Goal: Information Seeking & Learning: Learn about a topic

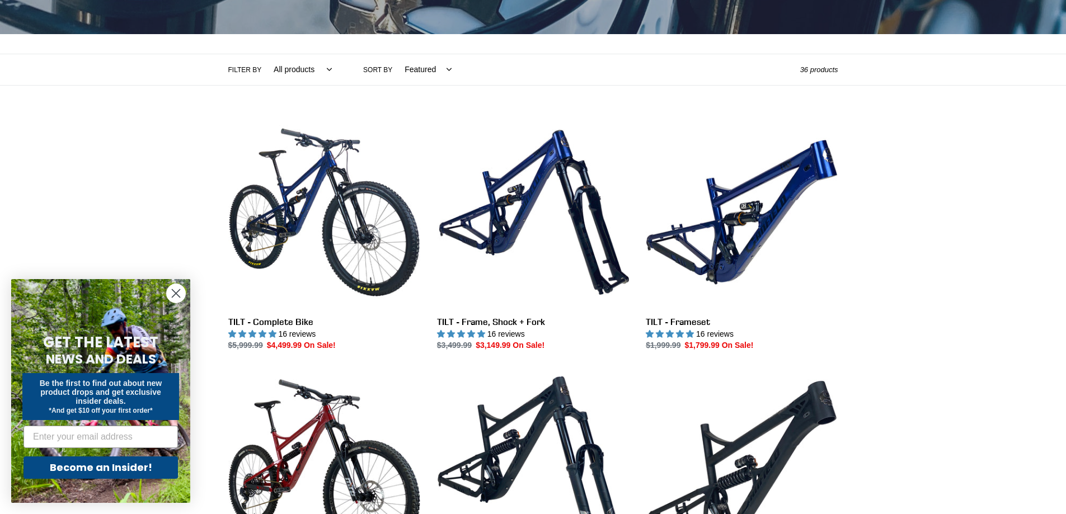
scroll to position [224, 0]
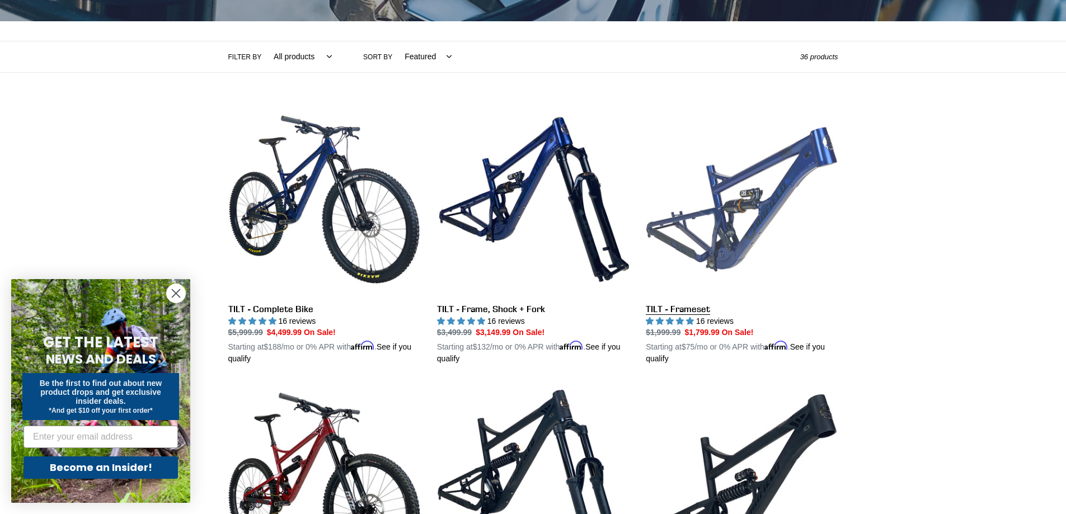
click at [736, 223] on link "TILT - Frameset" at bounding box center [742, 235] width 192 height 262
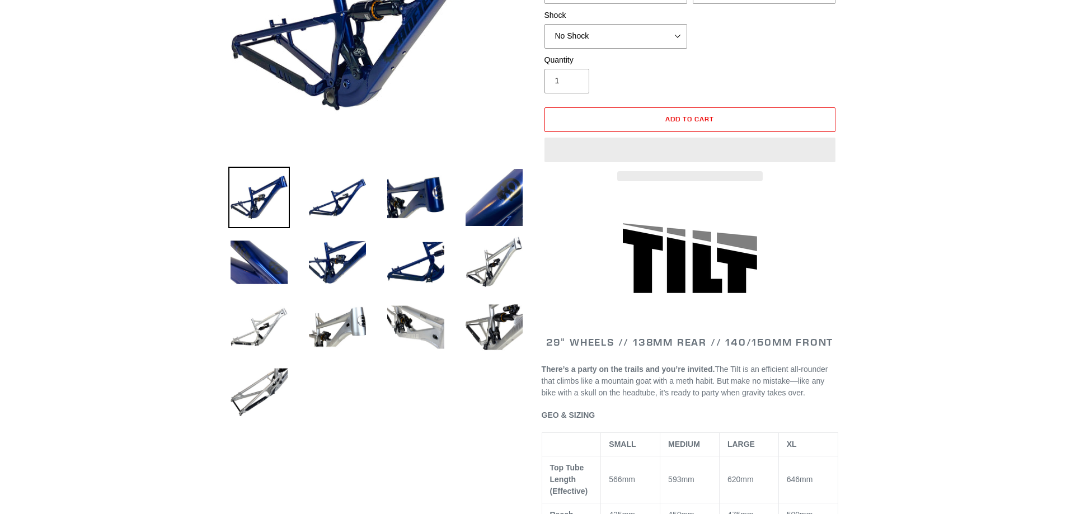
scroll to position [280, 0]
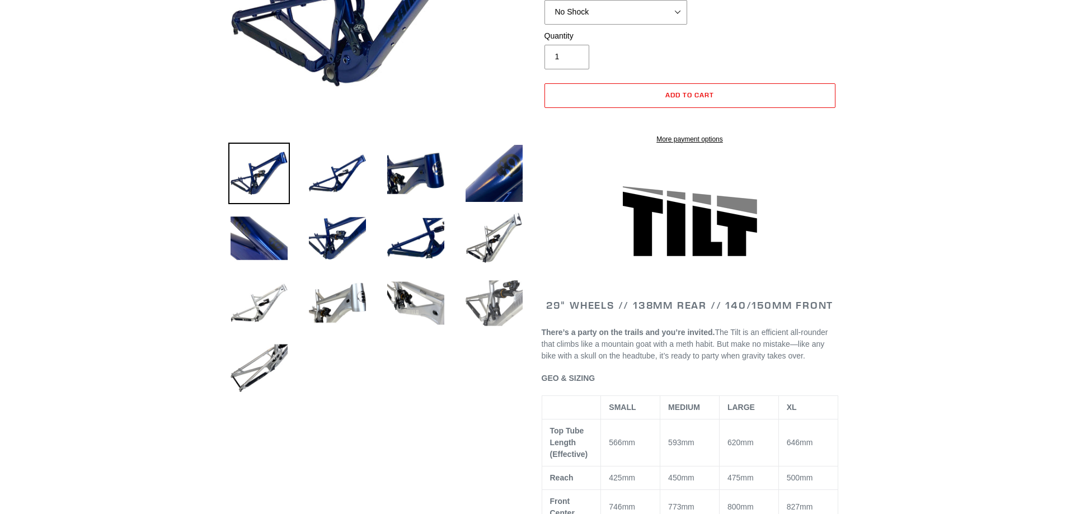
select select "highest-rating"
click at [490, 306] on img at bounding box center [494, 304] width 62 height 62
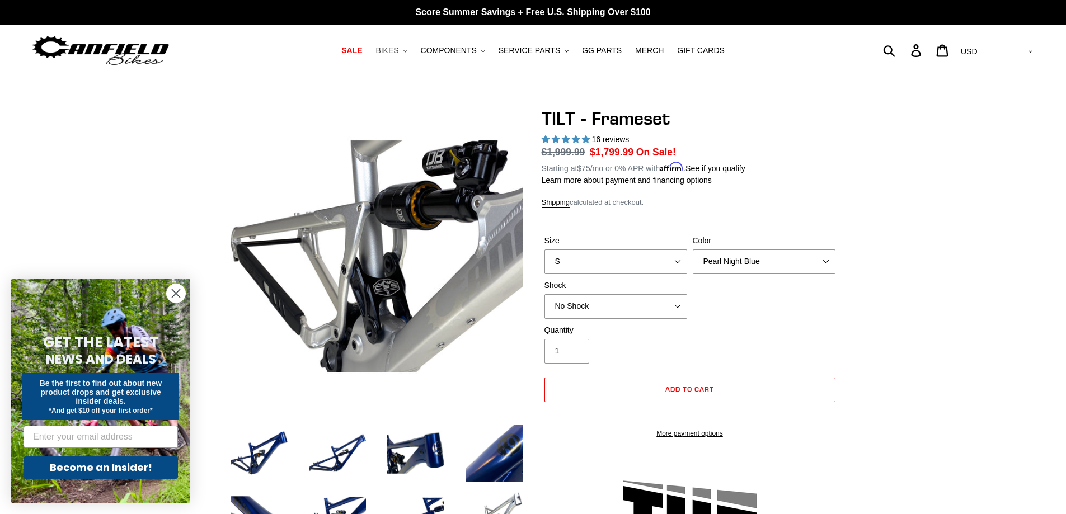
click at [393, 51] on span "BIKES" at bounding box center [386, 51] width 23 height 10
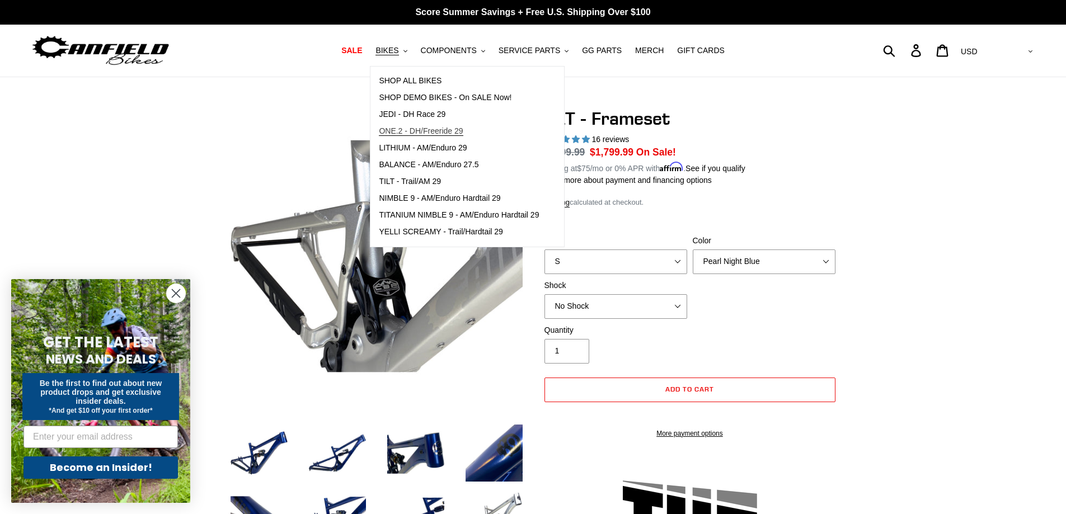
click at [433, 127] on span "ONE.2 - DH/Freeride 29" at bounding box center [421, 131] width 84 height 10
